Goal: Task Accomplishment & Management: Manage account settings

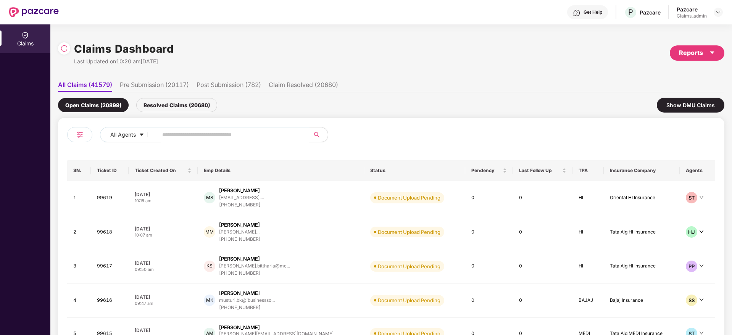
click at [223, 133] on input "text" at bounding box center [230, 134] width 137 height 11
paste input "******"
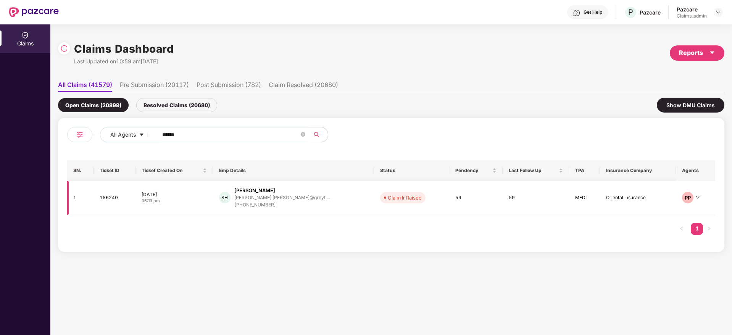
type input "******"
click at [319, 202] on div "SH [PERSON_NAME].[PERSON_NAME]@greyti... [PHONE_NUMBER]" at bounding box center [293, 198] width 149 height 22
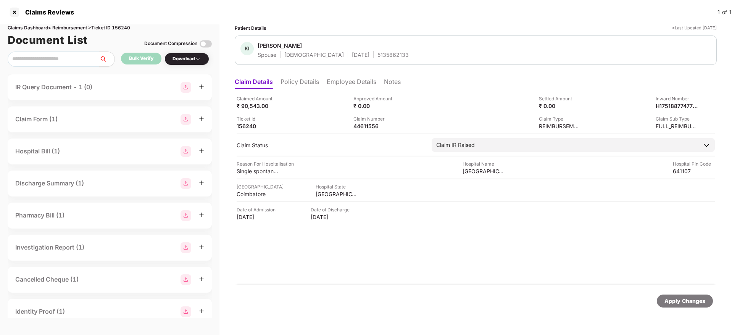
click at [201, 90] on div at bounding box center [192, 87] width 24 height 11
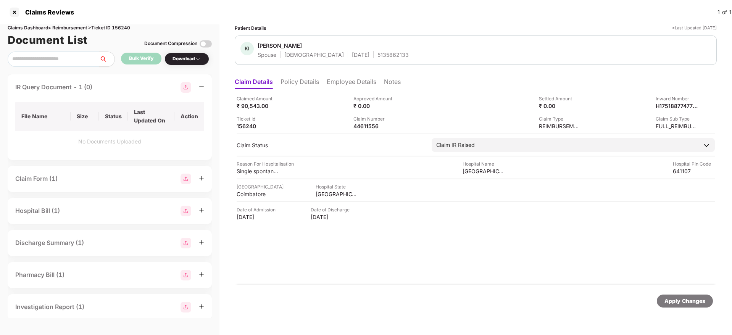
click at [201, 90] on div at bounding box center [192, 87] width 24 height 11
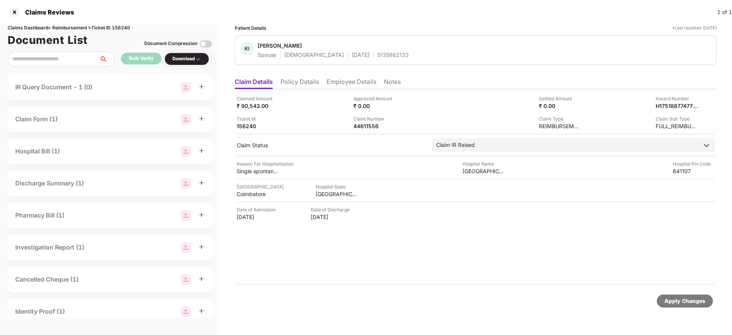
click at [113, 88] on div "IR Query Document - 1 (0)" at bounding box center [109, 87] width 189 height 11
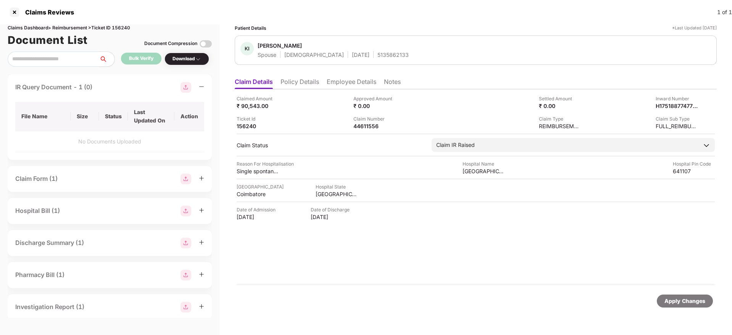
click at [113, 88] on div "IR Query Document - 1 (0)" at bounding box center [109, 87] width 189 height 11
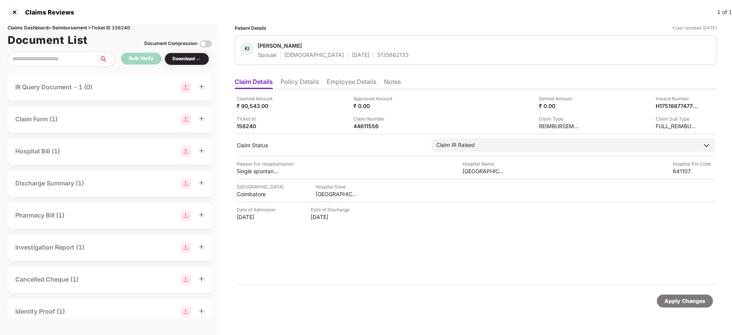
click at [316, 81] on li "Policy Details" at bounding box center [299, 83] width 39 height 11
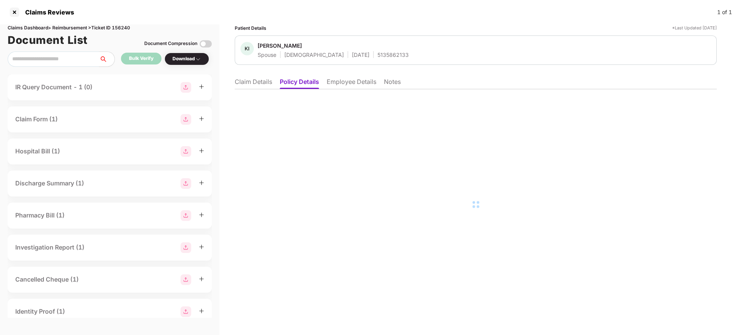
click at [344, 80] on li "Employee Details" at bounding box center [351, 83] width 50 height 11
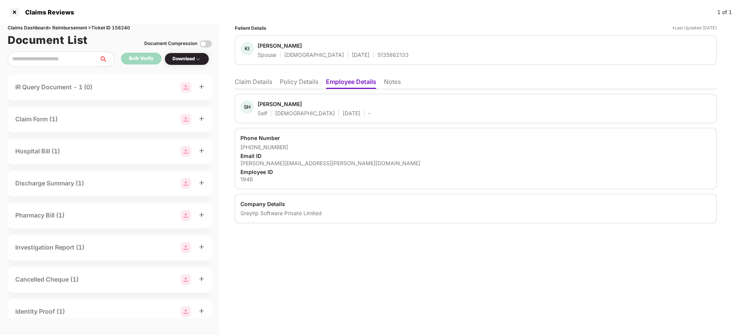
click at [256, 82] on li "Claim Details" at bounding box center [253, 83] width 37 height 11
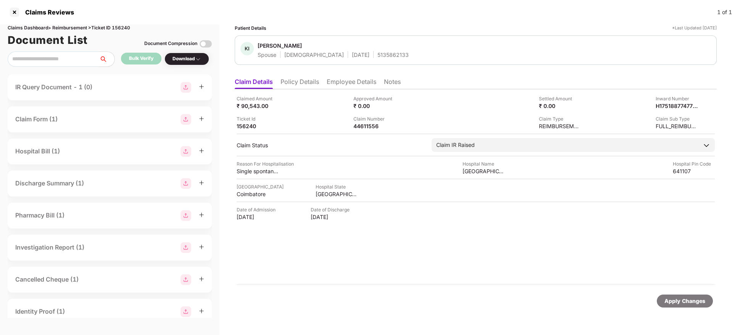
click at [397, 82] on li "Notes" at bounding box center [392, 83] width 17 height 11
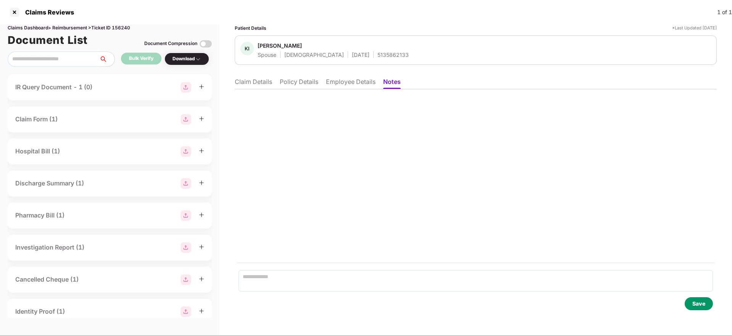
click at [257, 80] on li "Claim Details" at bounding box center [253, 83] width 37 height 11
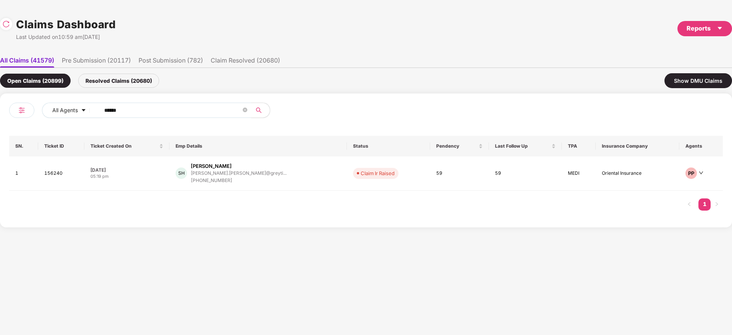
drag, startPoint x: 10, startPoint y: 112, endPoint x: 0, endPoint y: 115, distance: 10.5
click at [0, 115] on div "All Agents ****** SN. Ticket ID Ticket Created On Emp Details Status Pendency L…" at bounding box center [366, 160] width 732 height 134
paste input "text"
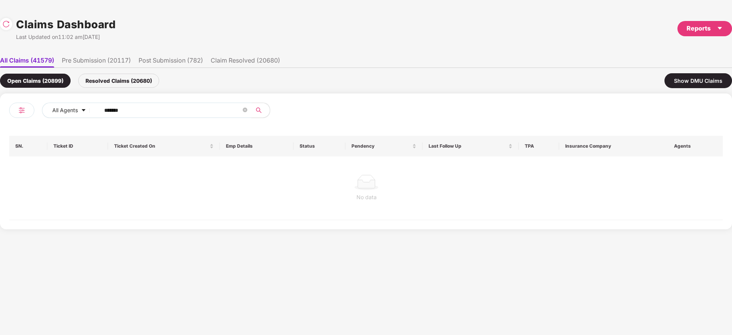
click at [129, 79] on div "Resolved Claims (20680)" at bounding box center [118, 81] width 81 height 14
click at [48, 74] on div "Open Claims (20899)" at bounding box center [35, 81] width 71 height 14
drag, startPoint x: 53, startPoint y: 116, endPoint x: 48, endPoint y: 117, distance: 4.8
click at [47, 117] on div "All Agents ******" at bounding box center [256, 110] width 428 height 15
paste input "text"
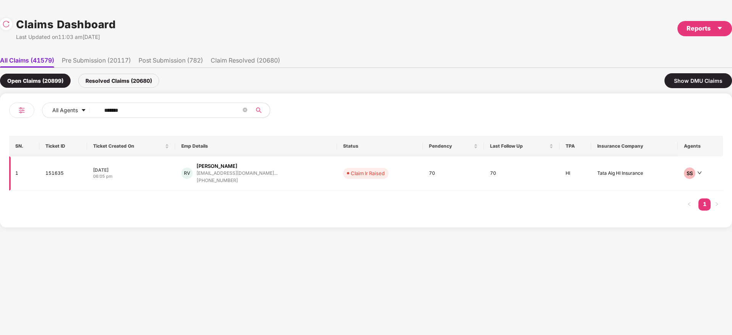
type input "******"
click at [288, 176] on div "RV [PERSON_NAME] [EMAIL_ADDRESS][DOMAIN_NAME]... [PHONE_NUMBER]" at bounding box center [256, 173] width 150 height 22
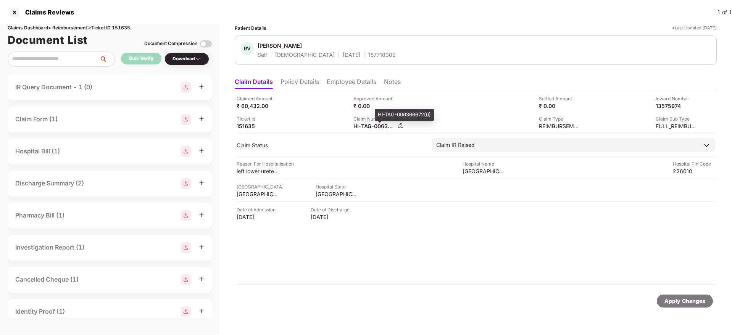
click at [365, 125] on div "HI-TAG-006366672(0)" at bounding box center [374, 125] width 42 height 7
copy div
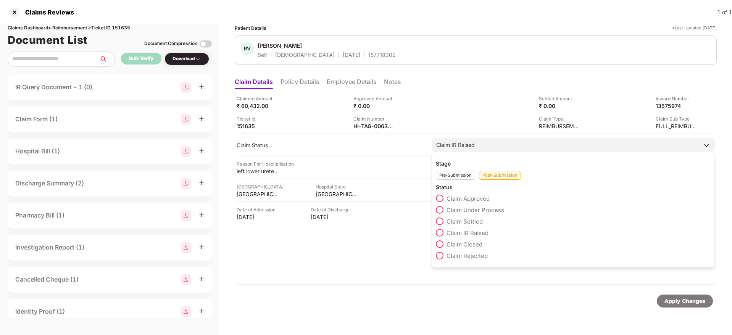
click at [483, 210] on span "Claim Under Process" at bounding box center [475, 209] width 58 height 7
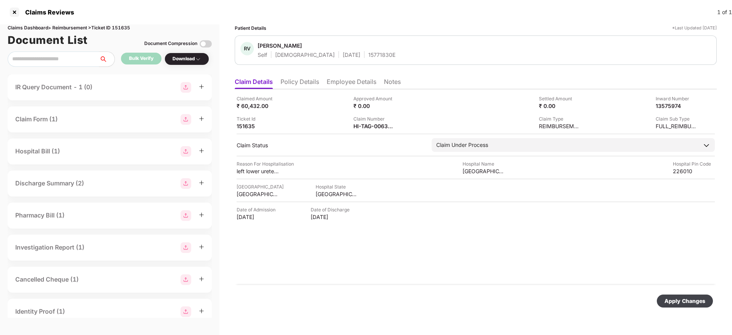
click at [675, 301] on div "Apply Changes" at bounding box center [684, 301] width 41 height 8
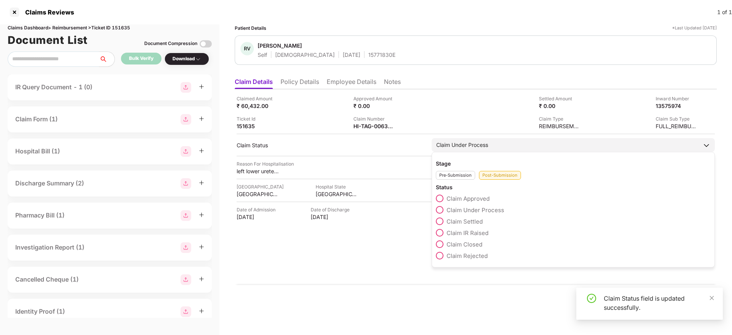
click at [468, 236] on div "Claim IR Raised" at bounding box center [573, 234] width 275 height 11
click at [443, 234] on span at bounding box center [440, 233] width 8 height 8
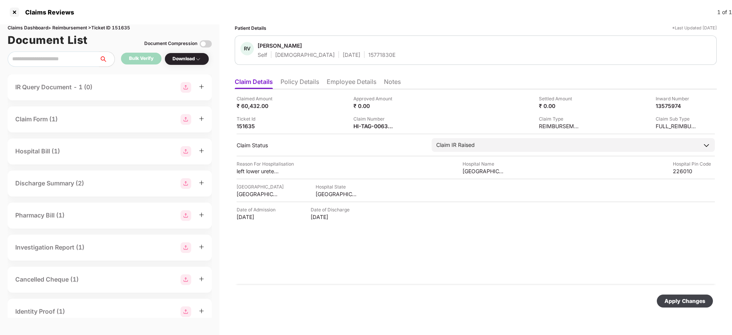
click at [314, 254] on div "Claimed Amount ₹ 60,432.00 Approved Amount ₹ 0.00 Settled Amount ₹ 0.00 Inward …" at bounding box center [476, 187] width 482 height 196
click at [675, 300] on div "Apply Changes" at bounding box center [684, 301] width 41 height 8
click at [298, 85] on li "Policy Details" at bounding box center [299, 83] width 39 height 11
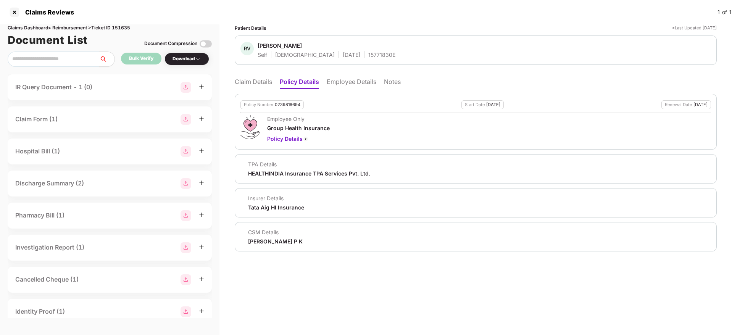
click at [242, 78] on li "Claim Details" at bounding box center [253, 83] width 37 height 11
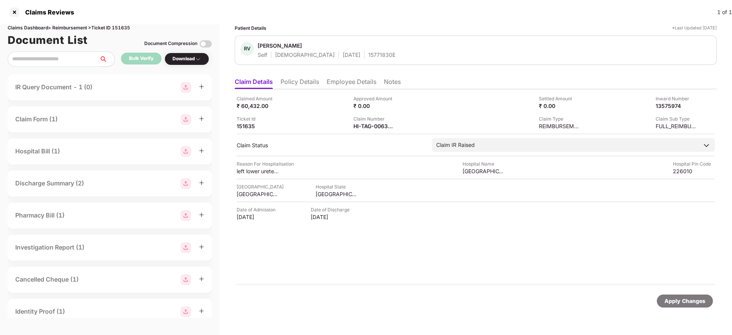
click at [356, 84] on li "Employee Details" at bounding box center [351, 83] width 50 height 11
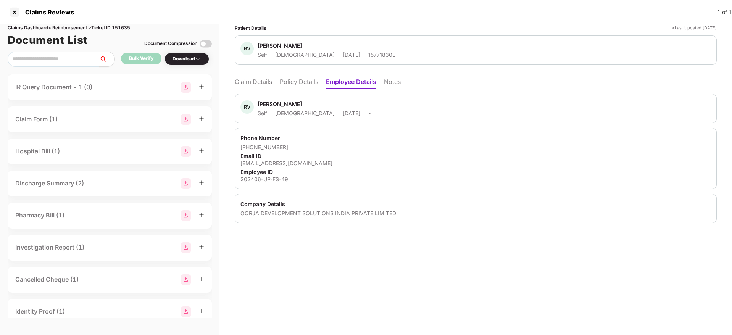
click at [397, 80] on li "Notes" at bounding box center [392, 83] width 17 height 11
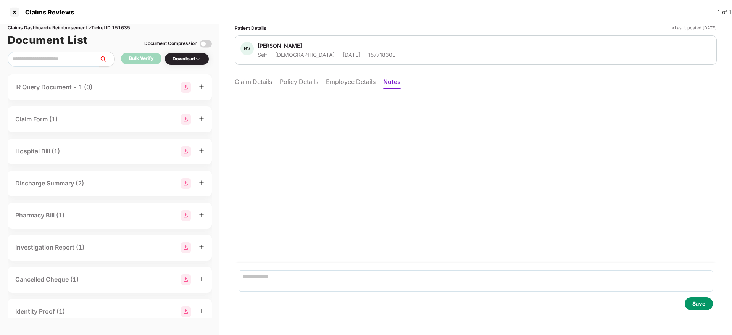
click at [259, 83] on li "Claim Details" at bounding box center [253, 83] width 37 height 11
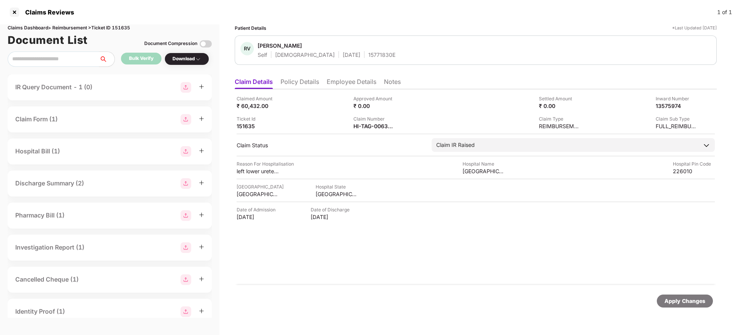
click at [462, 266] on div "Claimed Amount ₹ 60,432.00 Approved Amount ₹ 0.00 Settled Amount ₹ 0.00 Inward …" at bounding box center [476, 187] width 482 height 196
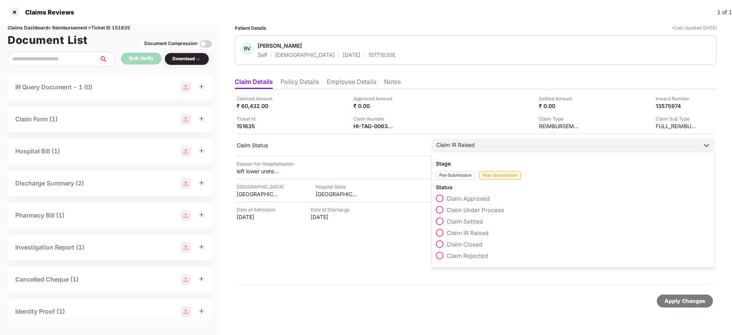
click at [475, 242] on span "Claim Closed" at bounding box center [464, 244] width 36 height 7
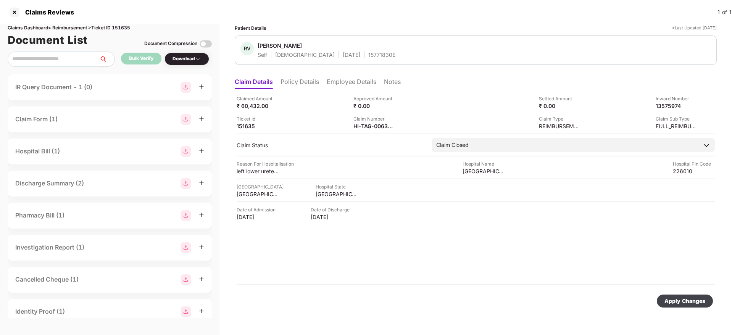
click at [679, 297] on div "Apply Changes" at bounding box center [684, 301] width 41 height 8
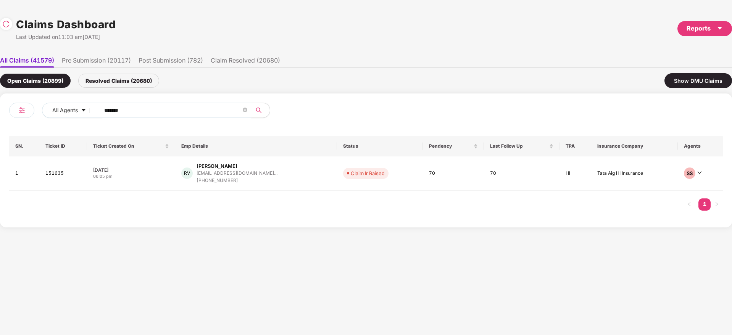
drag, startPoint x: 103, startPoint y: 115, endPoint x: 20, endPoint y: 116, distance: 82.4
click at [20, 116] on div "All Agents ******" at bounding box center [187, 113] width 357 height 21
paste input "text"
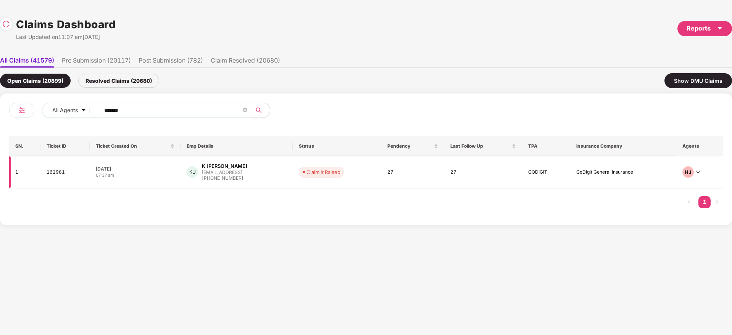
type input "******"
click at [275, 177] on div "KU K [PERSON_NAME] [EMAIL_ADDRESS] [PHONE_NUMBER]" at bounding box center [237, 171] width 100 height 19
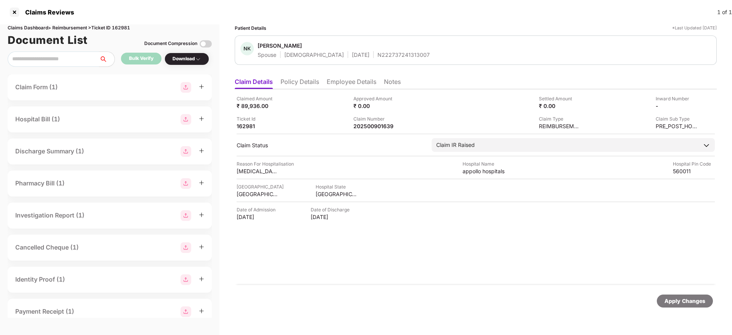
click at [378, 121] on div "Claim Number" at bounding box center [374, 118] width 42 height 7
click at [374, 129] on div "202500901639" at bounding box center [374, 125] width 42 height 7
copy div "202500901639"
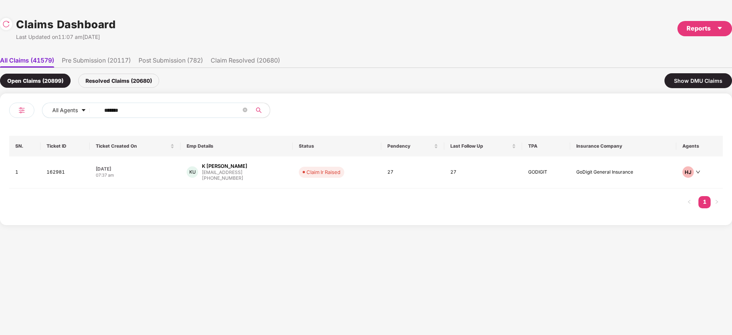
drag, startPoint x: 142, startPoint y: 112, endPoint x: 71, endPoint y: 121, distance: 71.5
click at [55, 119] on div "All Agents ******" at bounding box center [187, 113] width 357 height 21
paste input "text"
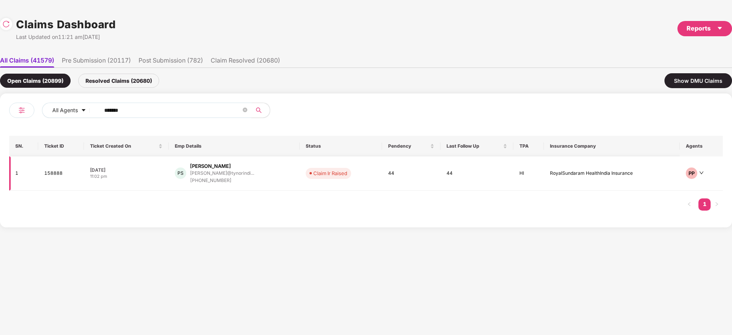
type input "******"
click at [273, 172] on div "PS [PERSON_NAME] [PERSON_NAME]@tynorindi... [PHONE_NUMBER]" at bounding box center [234, 173] width 119 height 22
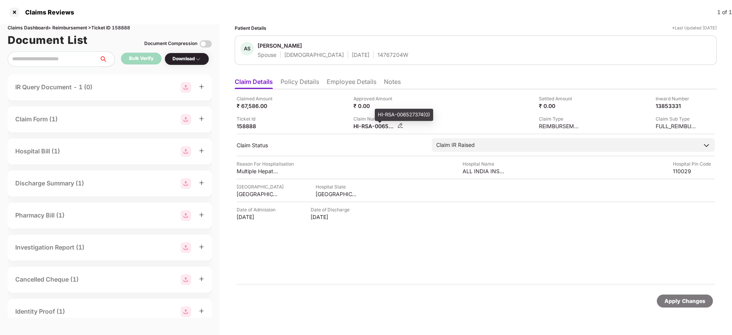
click at [369, 128] on div "HI-RSA-006527374(0)" at bounding box center [374, 125] width 42 height 7
copy div
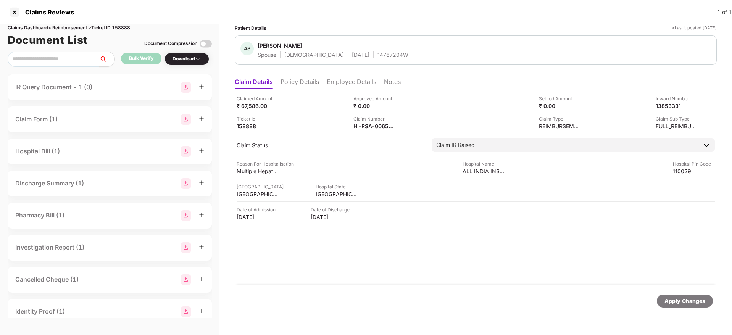
click at [377, 56] on div "14767204W" at bounding box center [392, 54] width 31 height 7
copy div "14767204W"
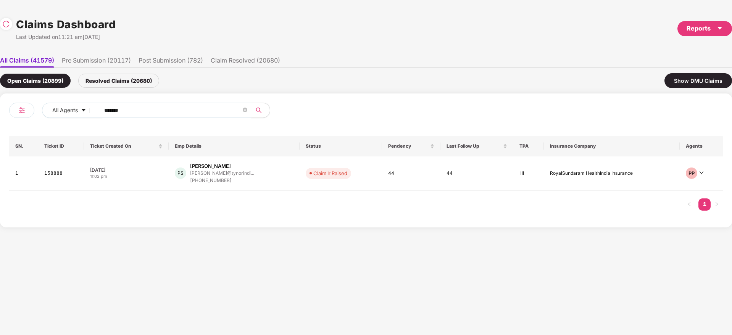
click at [22, 123] on div "All Agents ******" at bounding box center [187, 113] width 357 height 21
paste input "text"
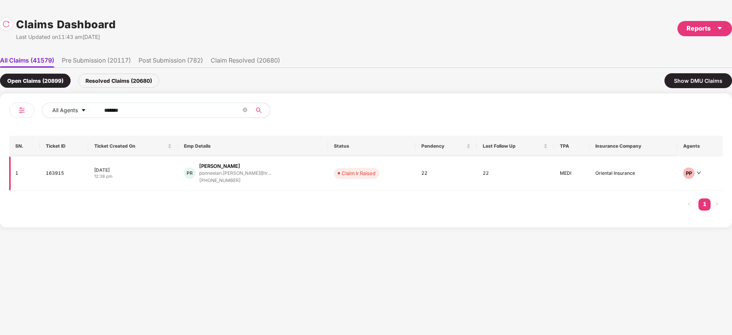
type input "******"
click at [304, 174] on div "PR Ponneelan [PERSON_NAME] ponneelan.[PERSON_NAME]@tr... [PHONE_NUMBER]" at bounding box center [253, 173] width 138 height 22
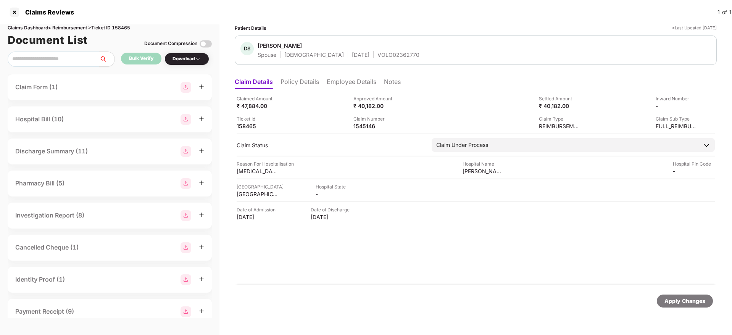
click at [299, 81] on li "Policy Details" at bounding box center [299, 83] width 39 height 11
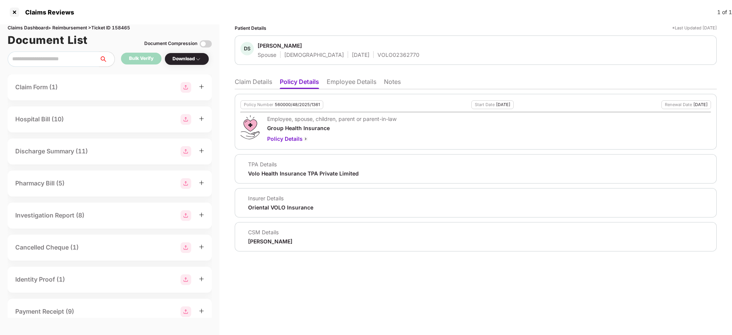
click at [251, 83] on li "Claim Details" at bounding box center [253, 83] width 37 height 11
